Goal: Task Accomplishment & Management: Use online tool/utility

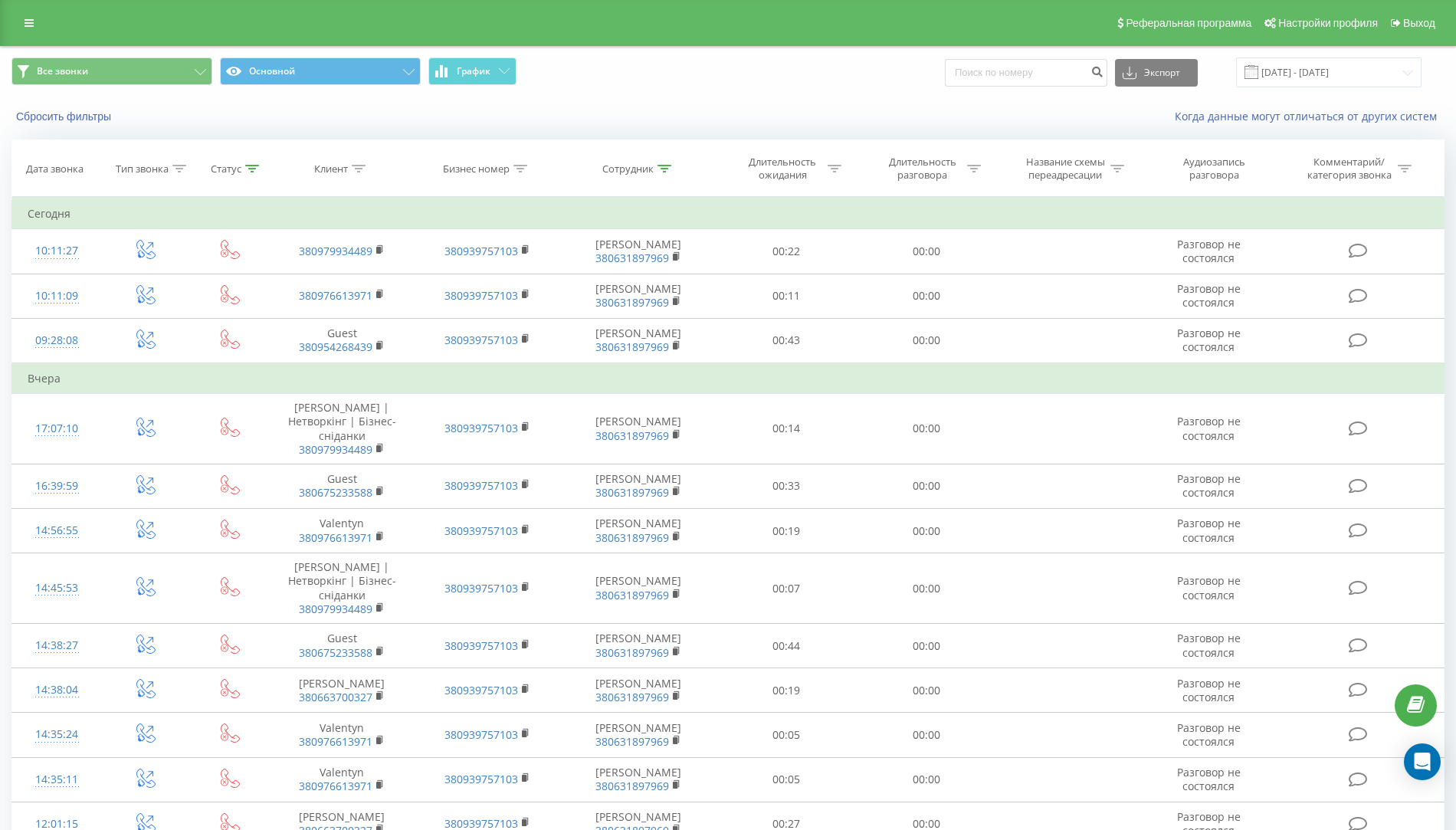
click at [245, 176] on th "Статус" at bounding box center [230, 168] width 78 height 56
click at [248, 165] on icon at bounding box center [252, 169] width 14 height 8
click at [205, 313] on button "Отмена" at bounding box center [195, 312] width 65 height 19
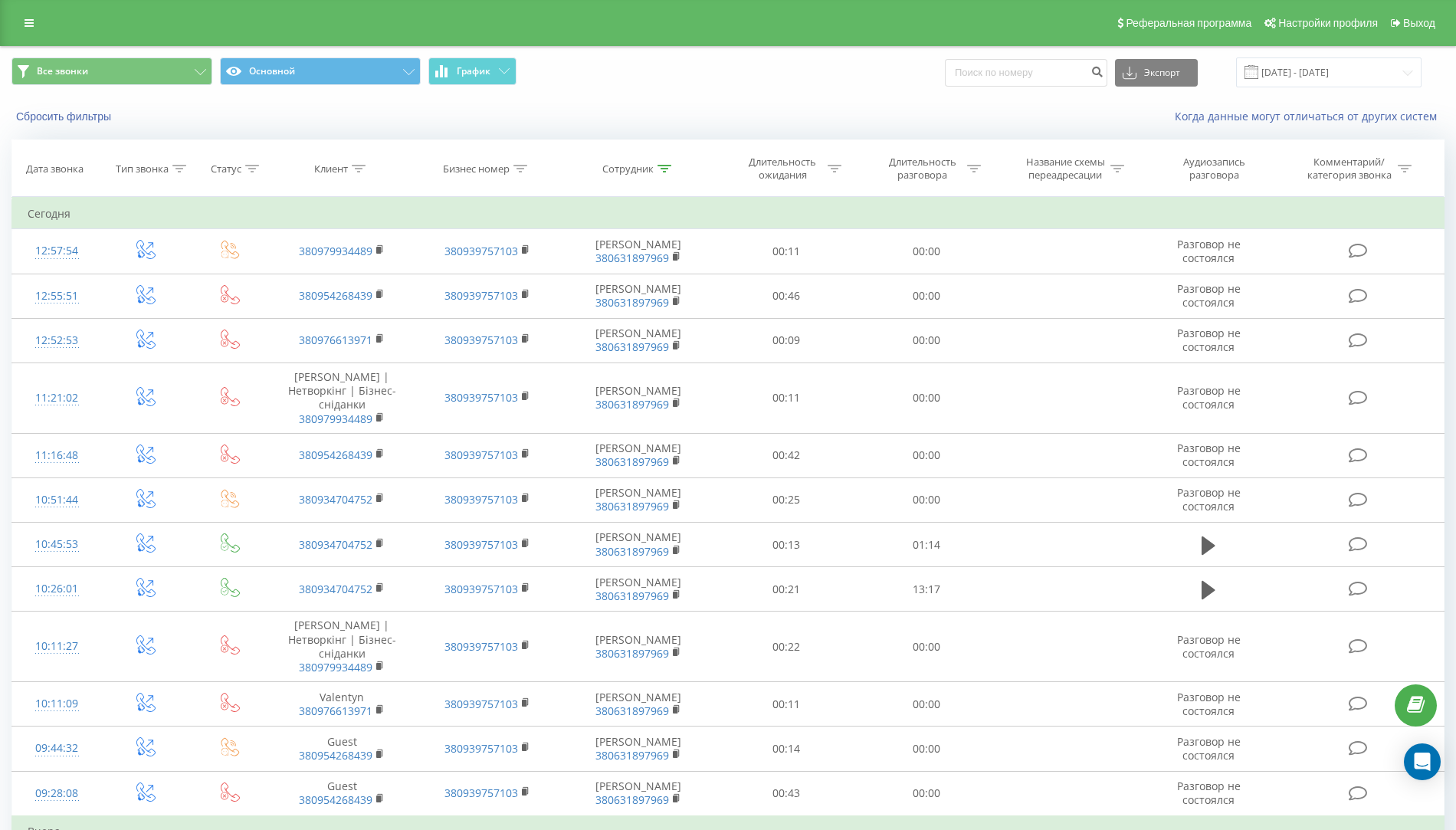
click at [833, 168] on icon at bounding box center [834, 169] width 14 height 8
click at [750, 303] on button "Отмена" at bounding box center [751, 309] width 65 height 19
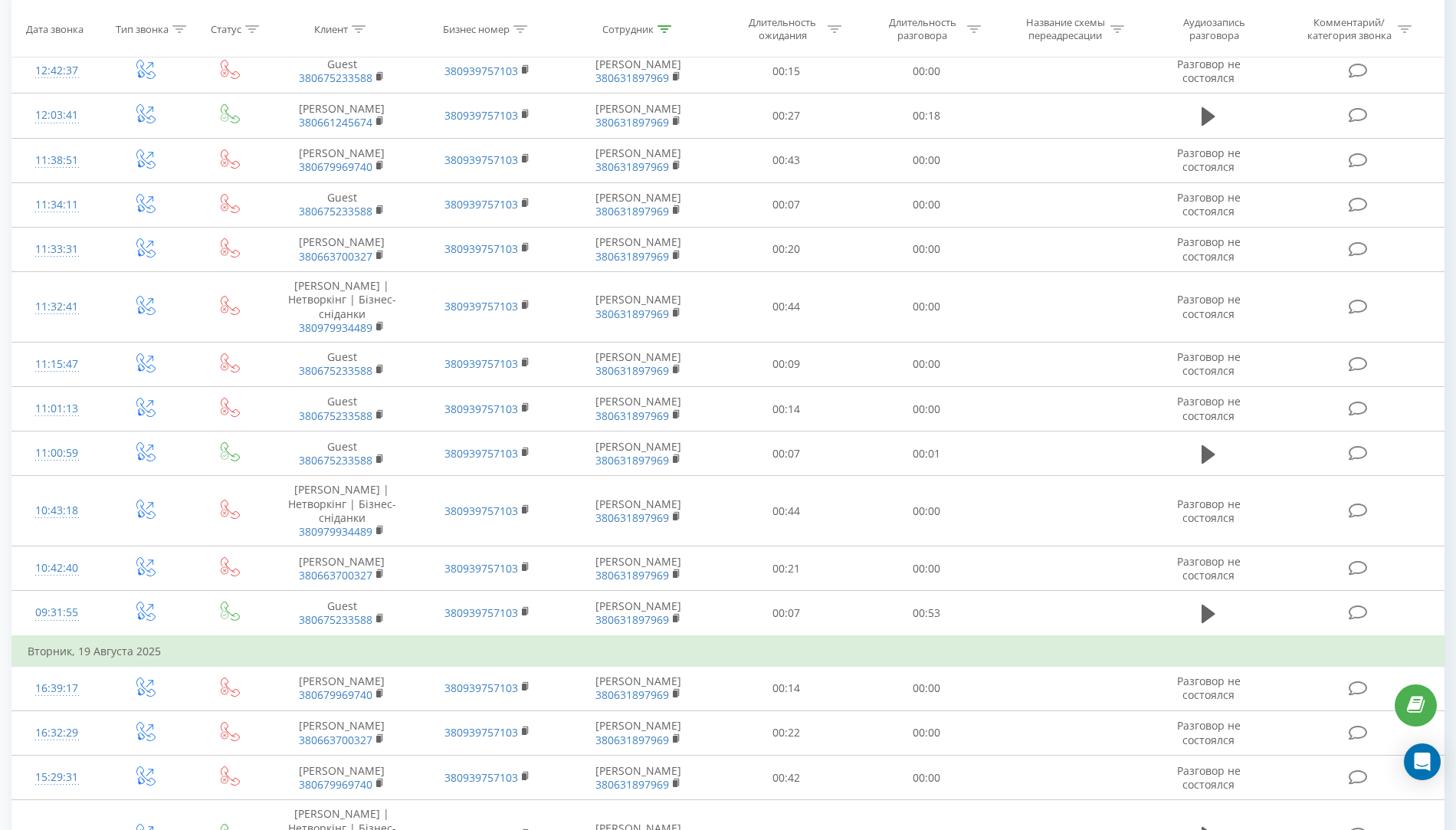
scroll to position [724, 0]
